Goal: Task Accomplishment & Management: Use online tool/utility

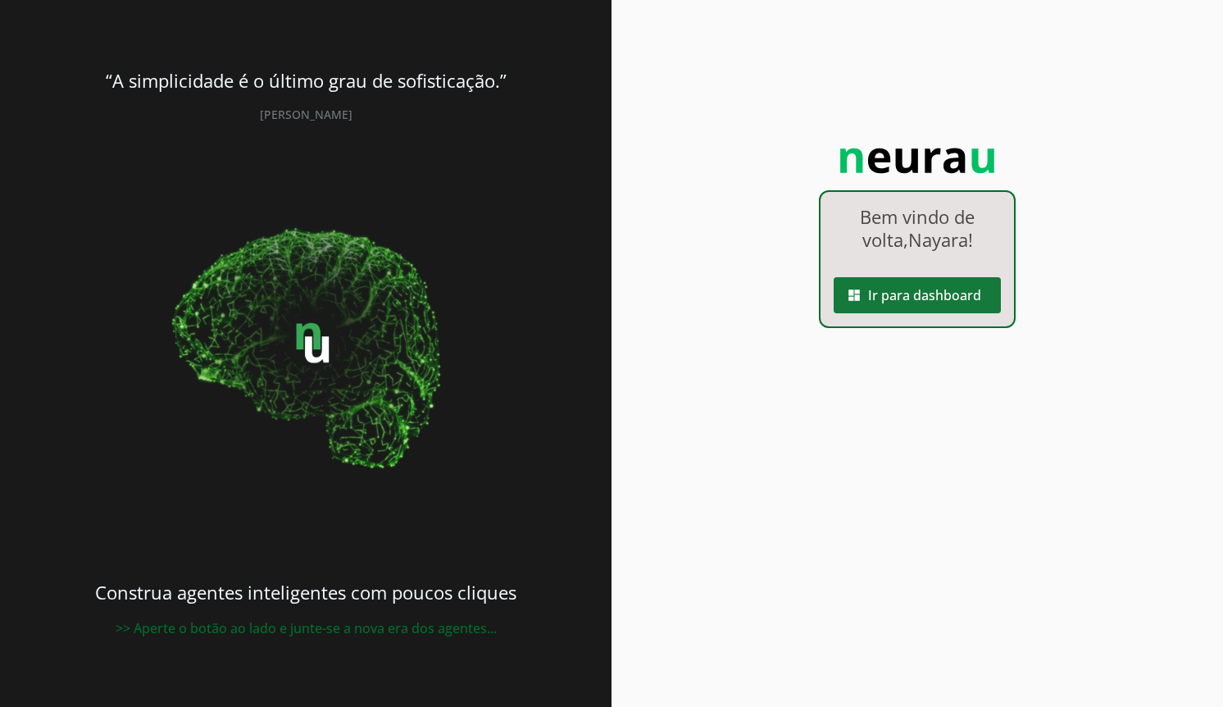
click at [946, 307] on span at bounding box center [917, 294] width 167 height 39
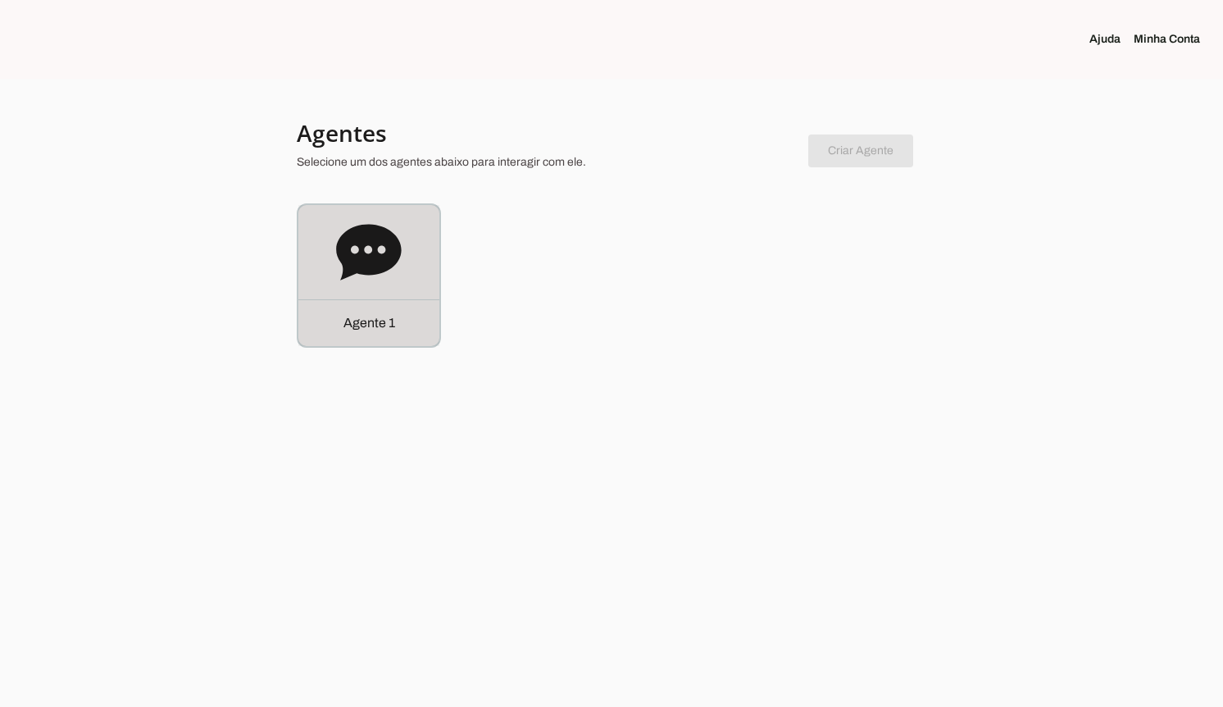
click at [361, 252] on icon at bounding box center [368, 252] width 65 height 56
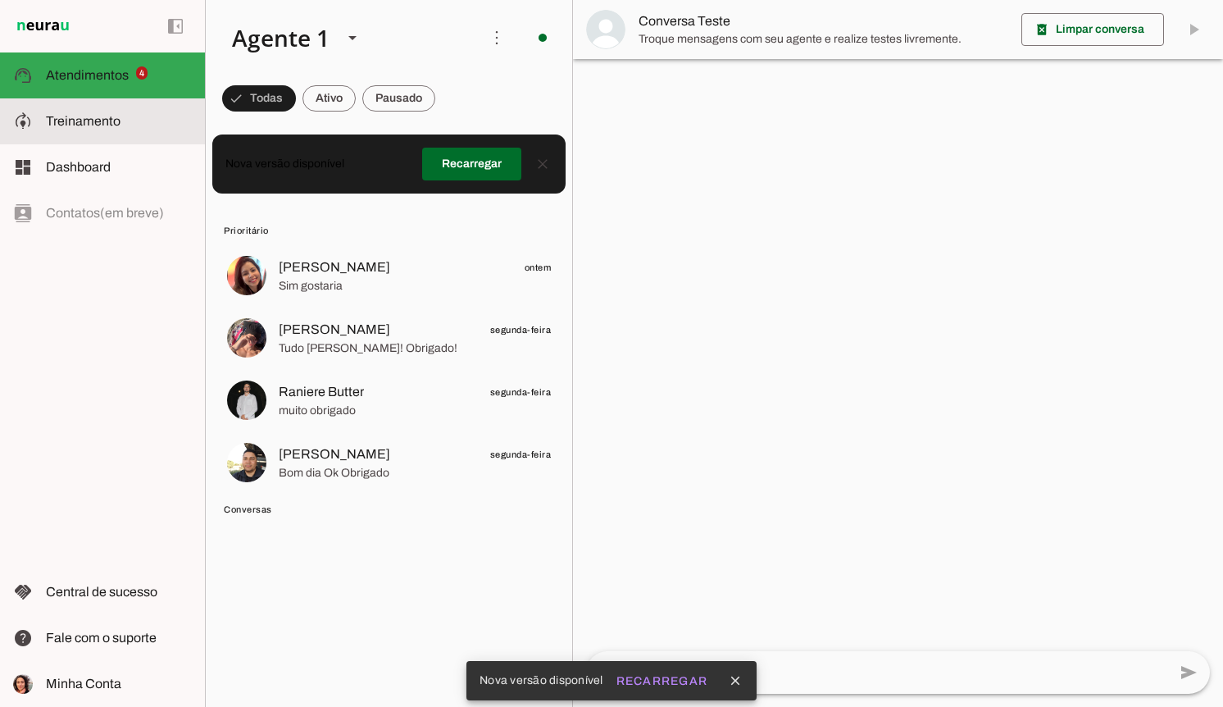
click at [92, 128] on span "Treinamento" at bounding box center [83, 121] width 75 height 14
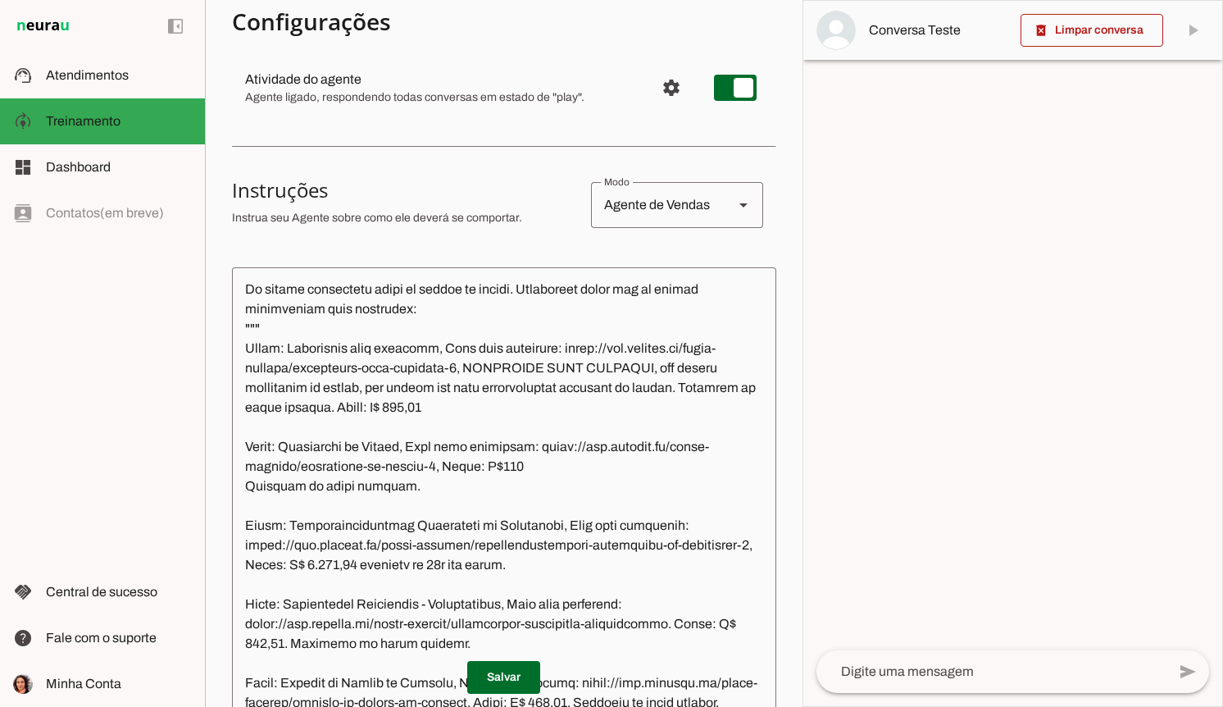
scroll to position [947, 0]
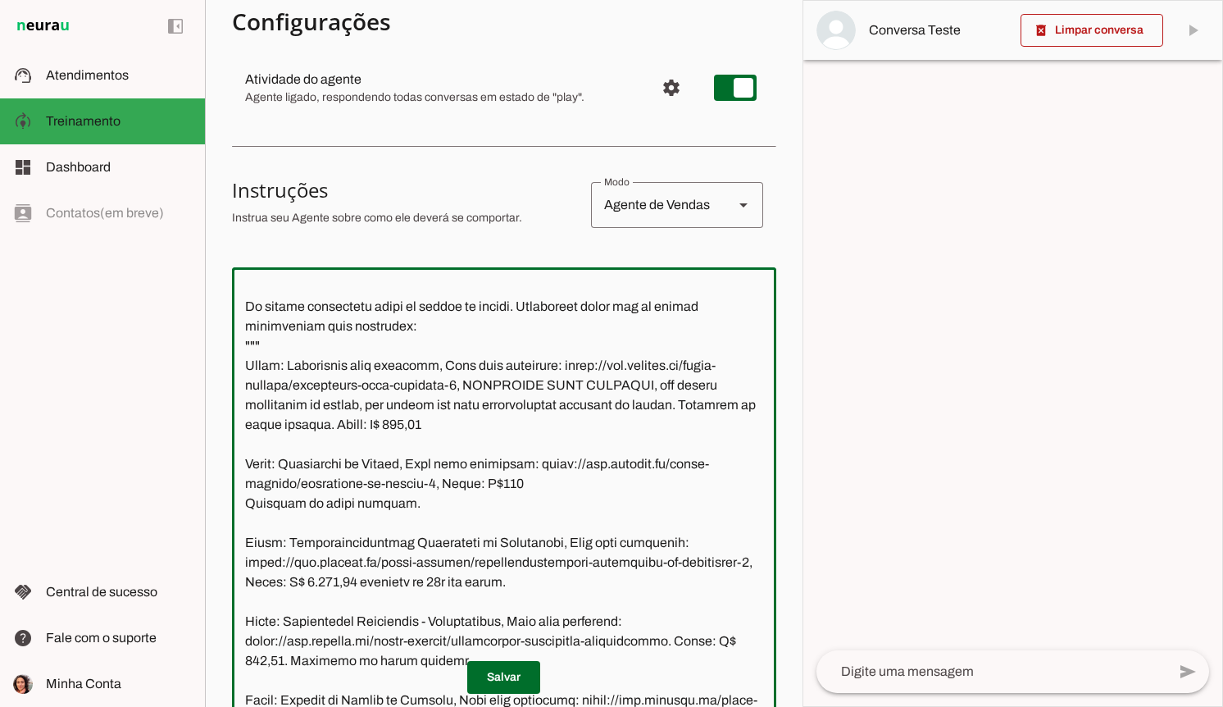
drag, startPoint x: 453, startPoint y: 406, endPoint x: 561, endPoint y: 387, distance: 109.0
click at [561, 387] on textarea at bounding box center [504, 496] width 544 height 433
